Goal: Ask a question

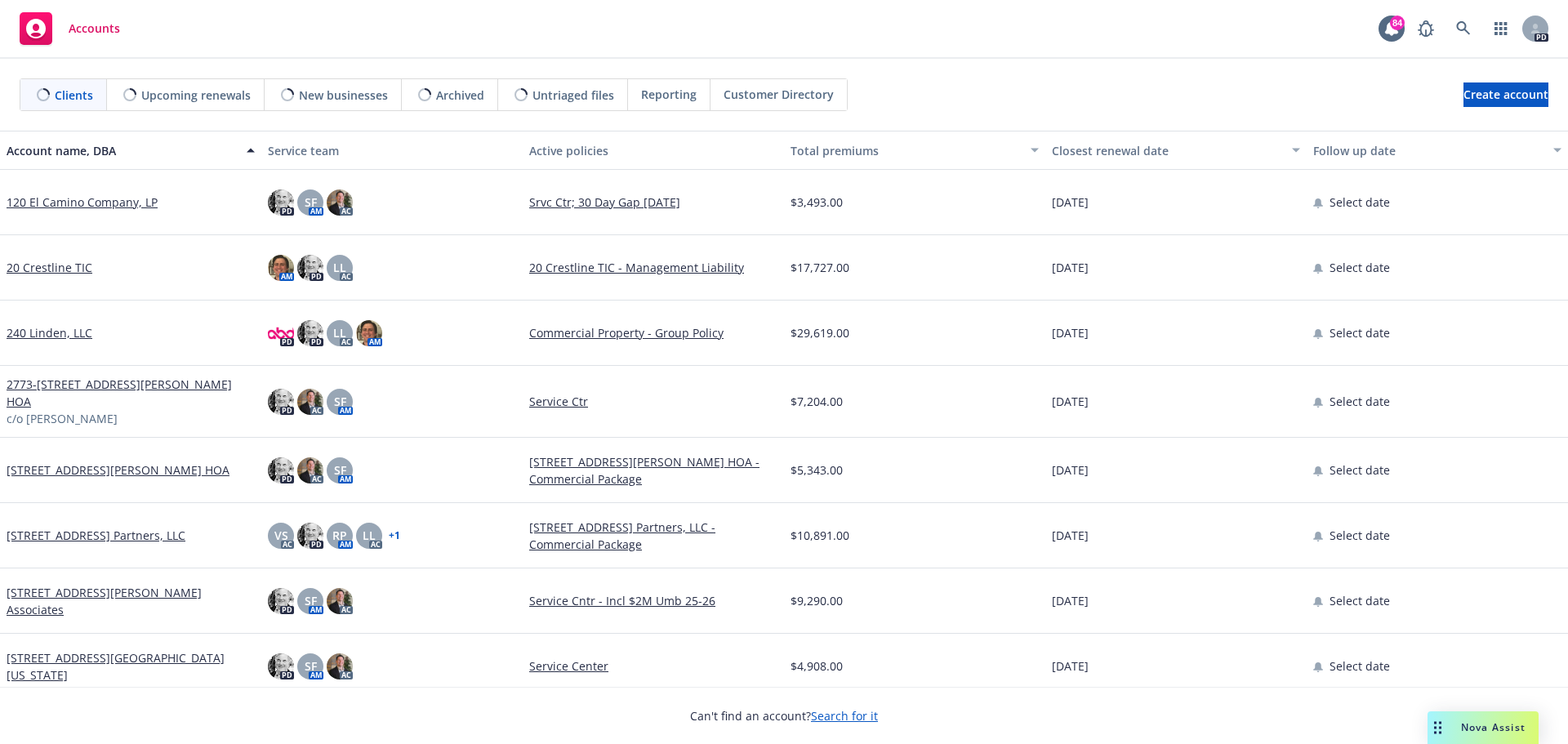
click at [1484, 723] on span "Nova Assist" at bounding box center [1494, 727] width 64 height 14
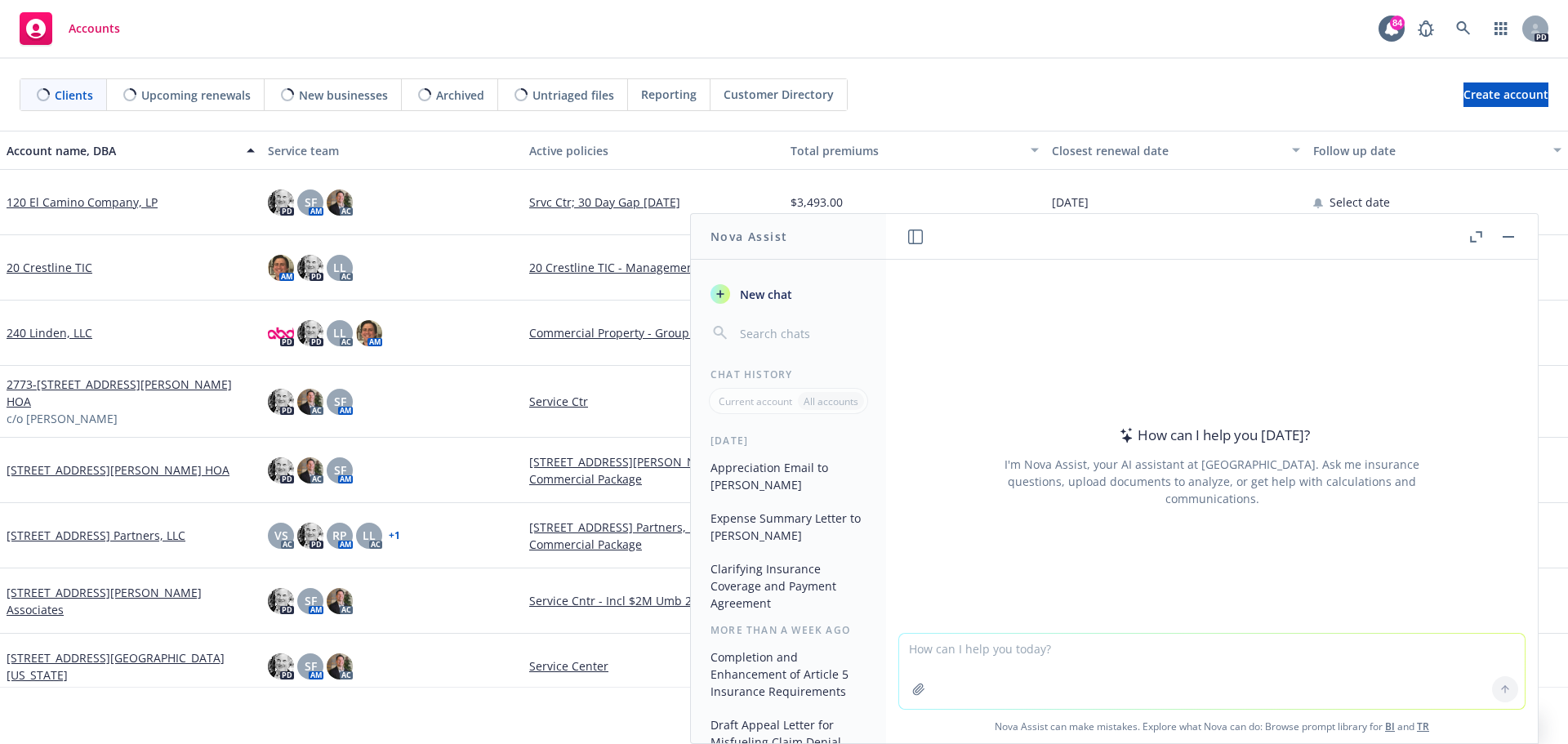
click at [928, 641] on textarea at bounding box center [1212, 671] width 626 height 75
type textarea "What is the biggest risk when writing a cemetery"
click at [1500, 691] on icon at bounding box center [1505, 690] width 12 height 12
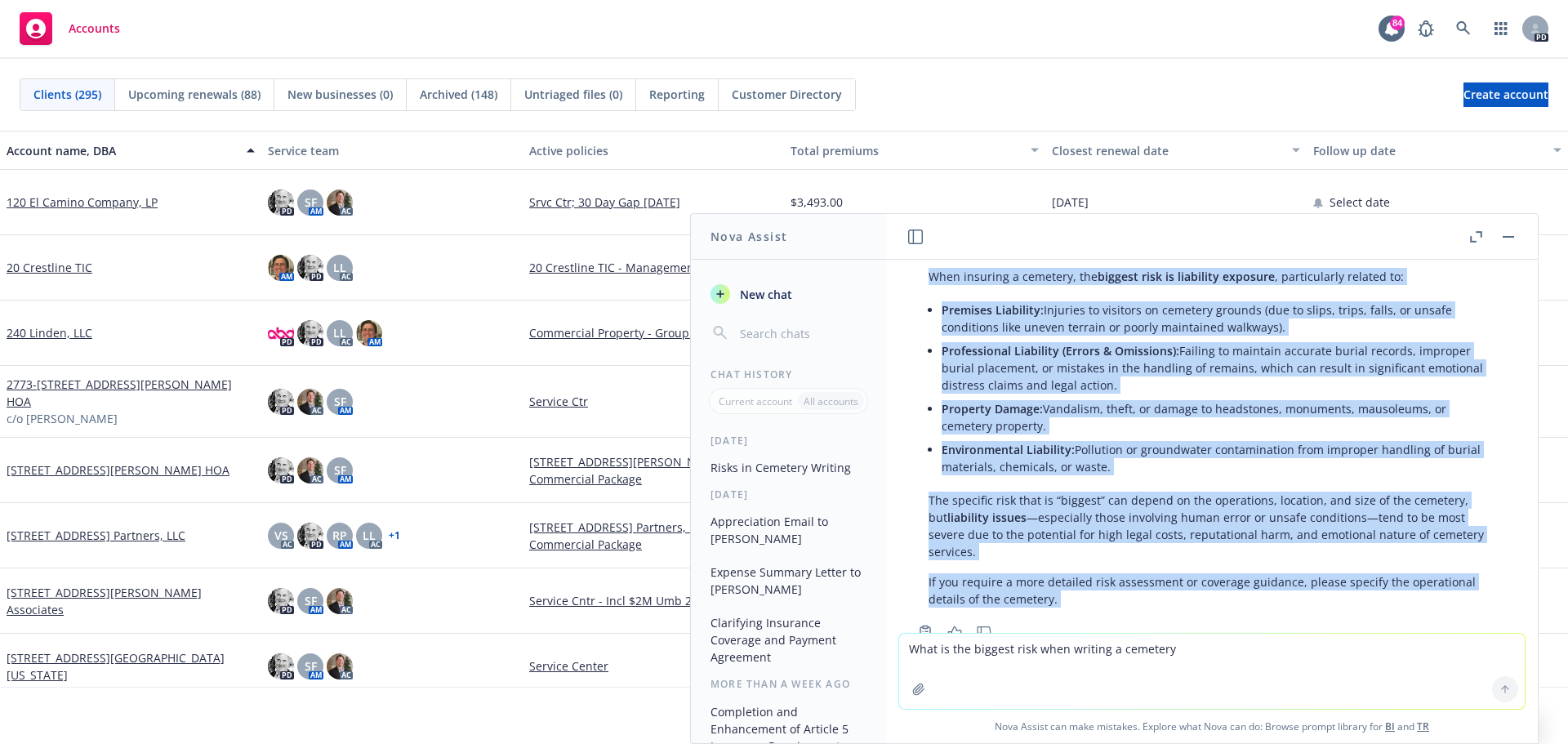
scroll to position [111, 0]
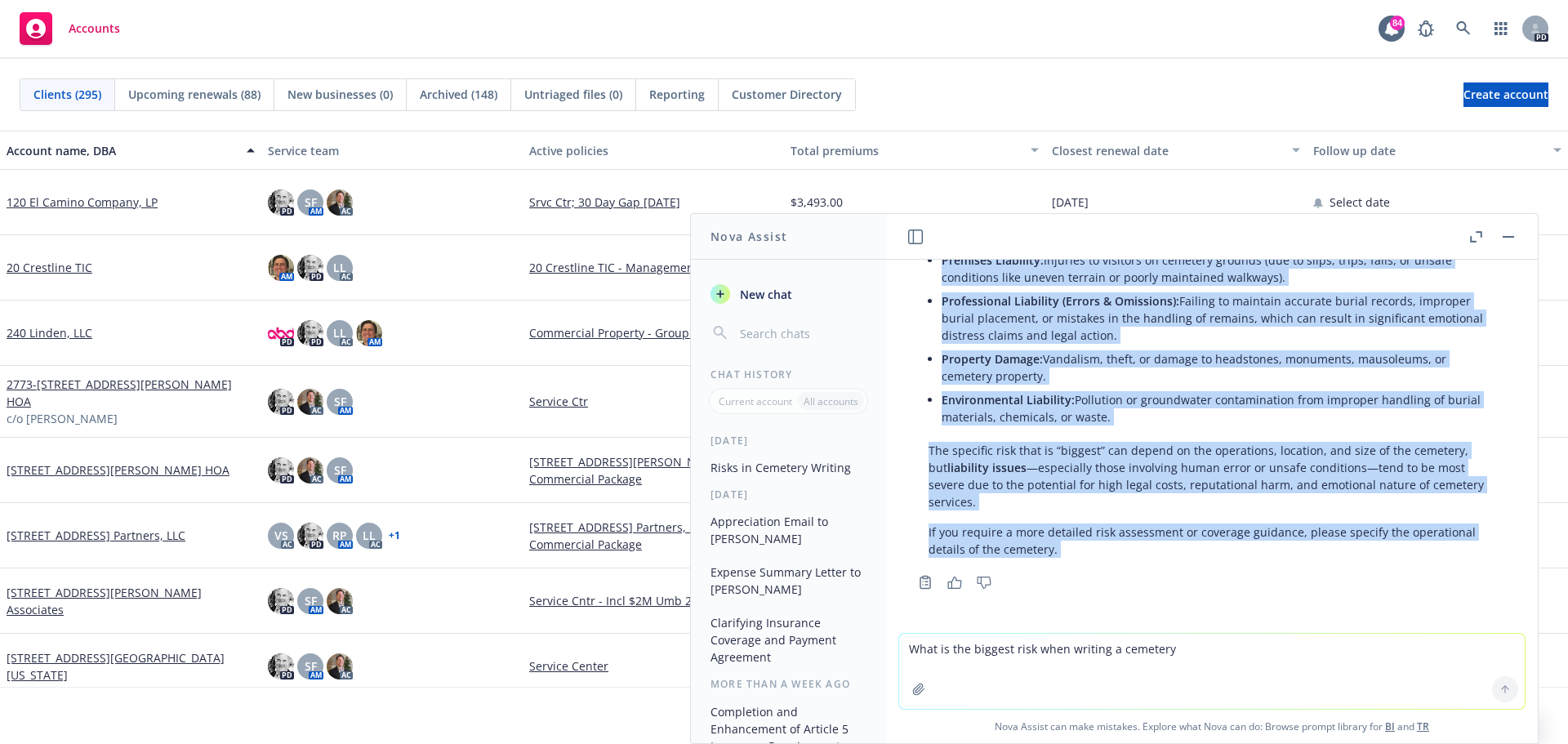
drag, startPoint x: 925, startPoint y: 336, endPoint x: 1019, endPoint y: 580, distance: 261.5
click at [1019, 580] on div "When insuring a cemetery, the biggest risk is liability exposure , particularly…" at bounding box center [1211, 402] width 599 height 382
copy div "Lore ipsumdol s ametcons, adi elitsed doei te incididun utlabore , etdoloremagn…"
